Goal: Task Accomplishment & Management: Use online tool/utility

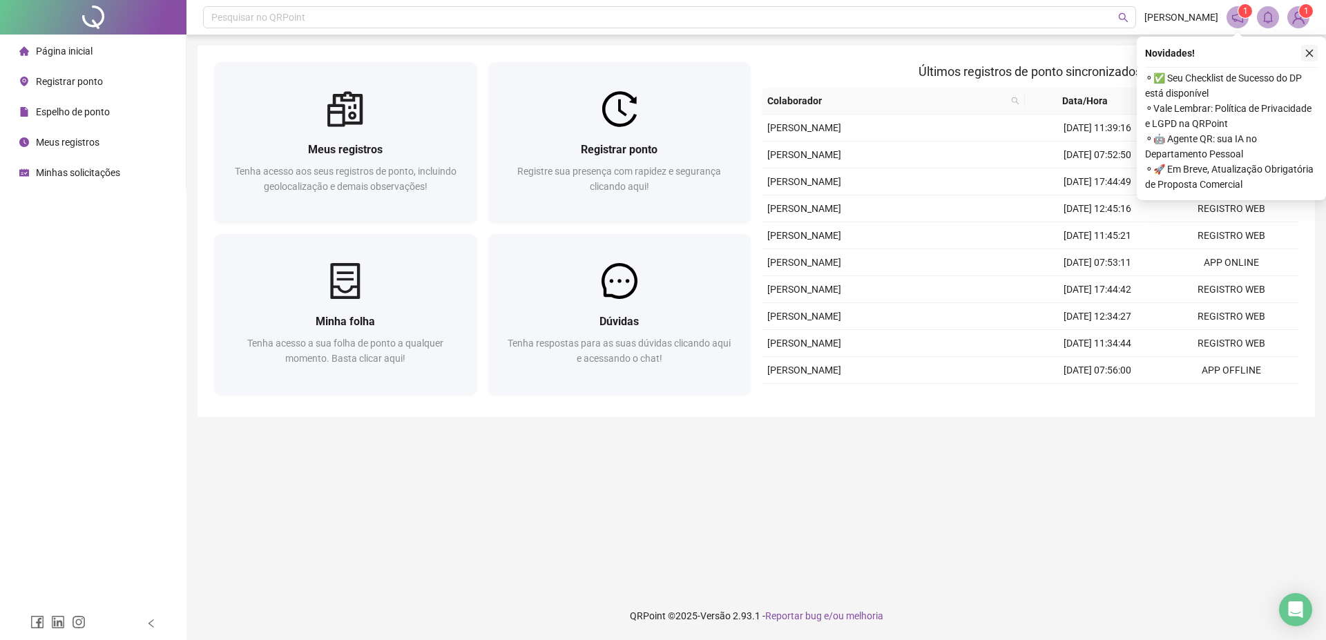
click at [1313, 54] on icon "close" at bounding box center [1309, 53] width 10 height 10
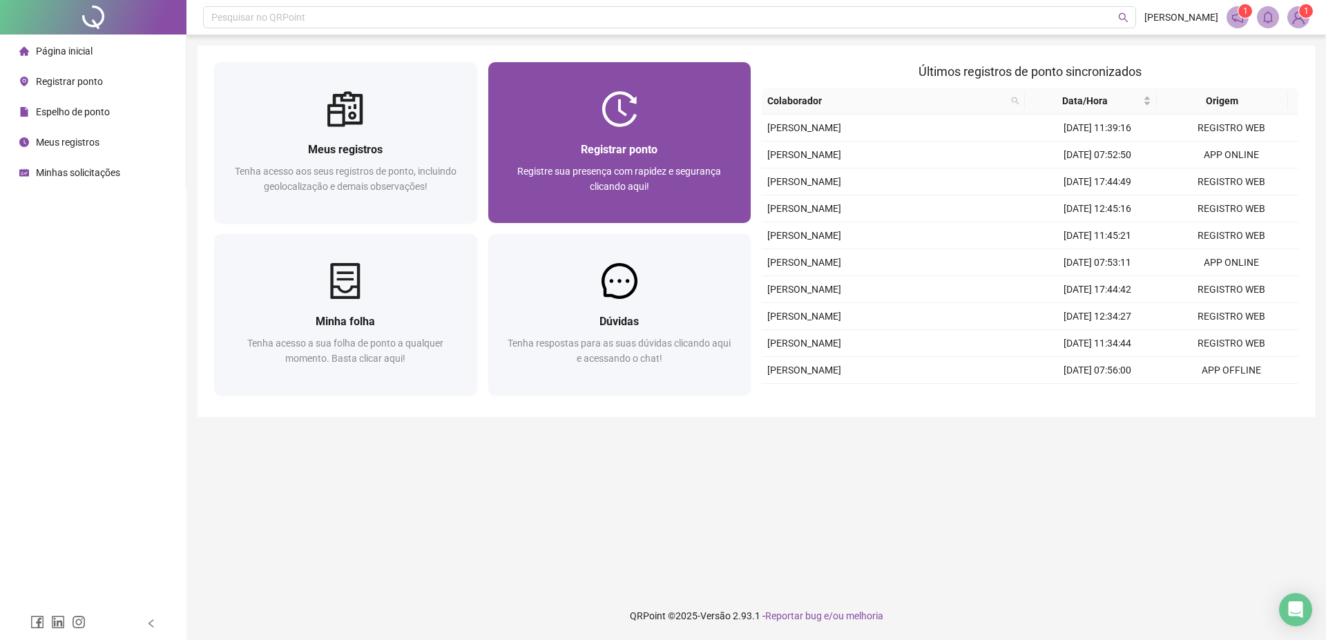
click at [631, 151] on span "Registrar ponto" at bounding box center [619, 149] width 77 height 13
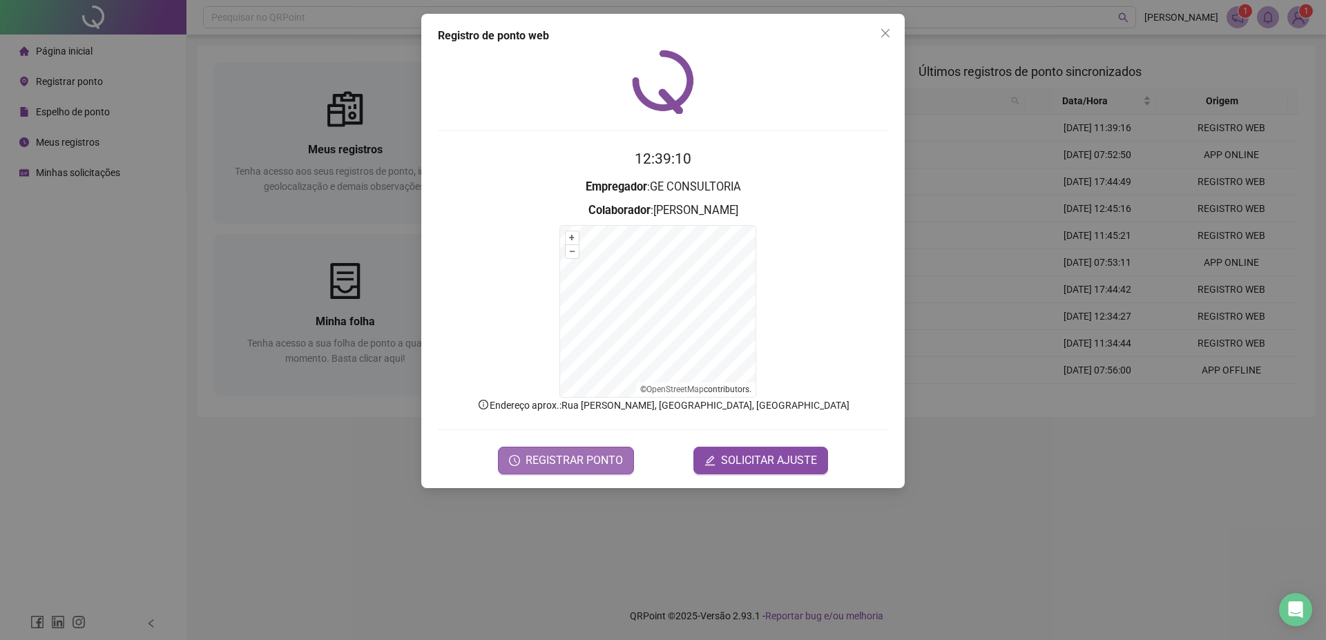
click at [528, 468] on span "REGISTRAR PONTO" at bounding box center [573, 460] width 97 height 17
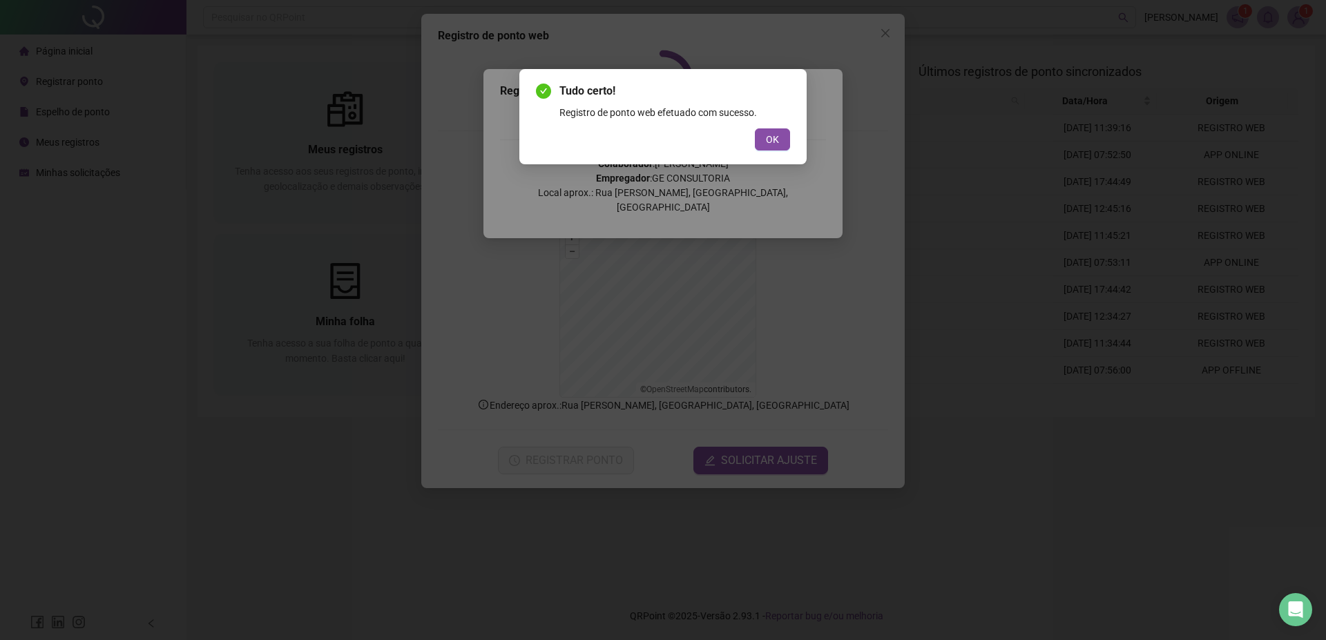
click at [770, 139] on span "OK" at bounding box center [772, 139] width 13 height 15
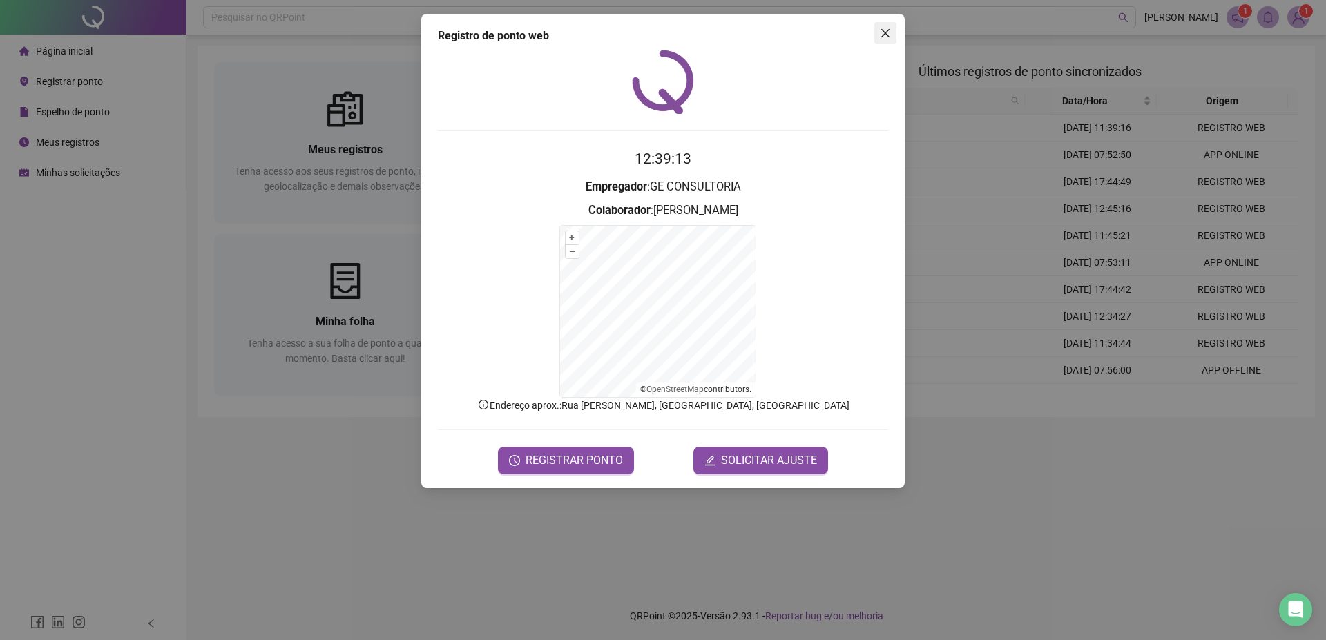
click at [881, 32] on icon "close" at bounding box center [885, 33] width 11 height 11
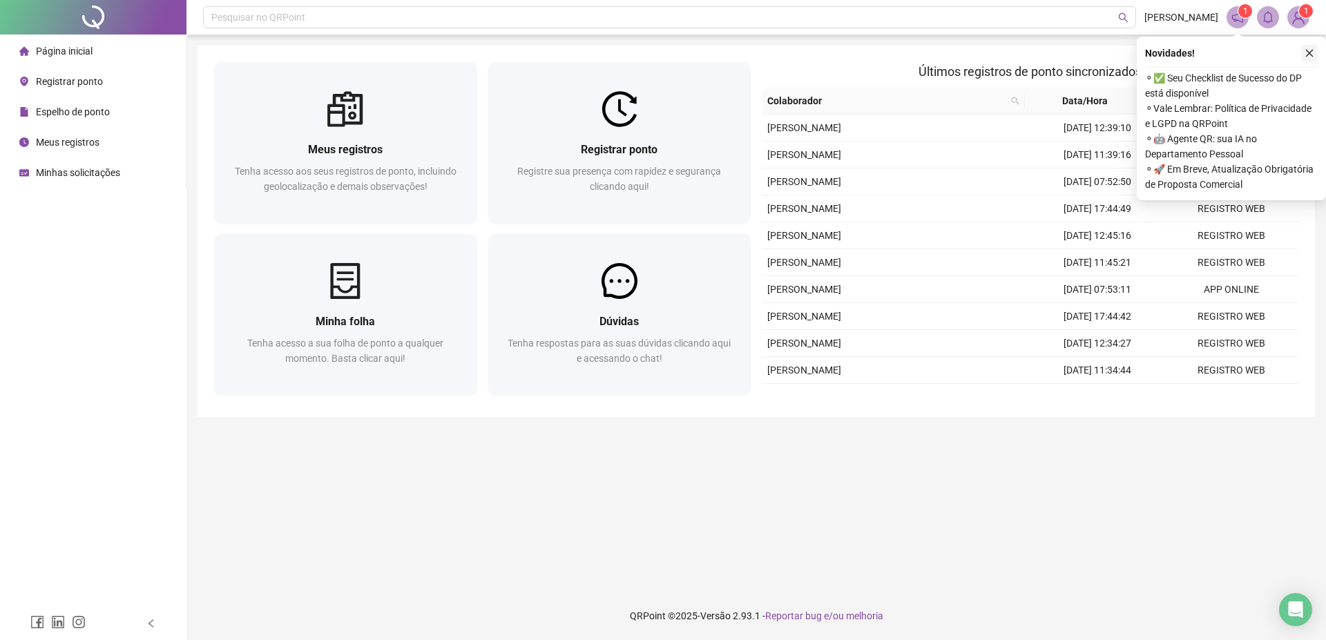
click at [1311, 48] on button "button" at bounding box center [1309, 53] width 17 height 17
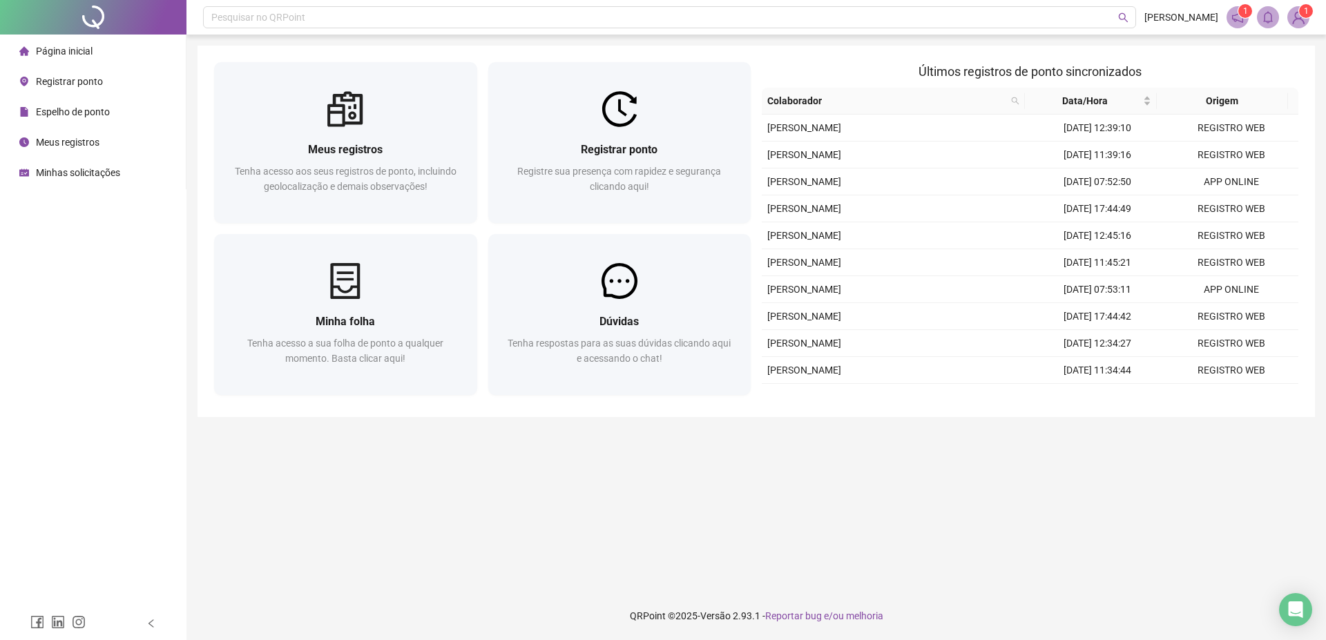
click at [958, 473] on main "Meus registros Tenha acesso aos seus registros de ponto, incluindo geolocalizaç…" at bounding box center [755, 313] width 1117 height 535
